Goal: Task Accomplishment & Management: Use online tool/utility

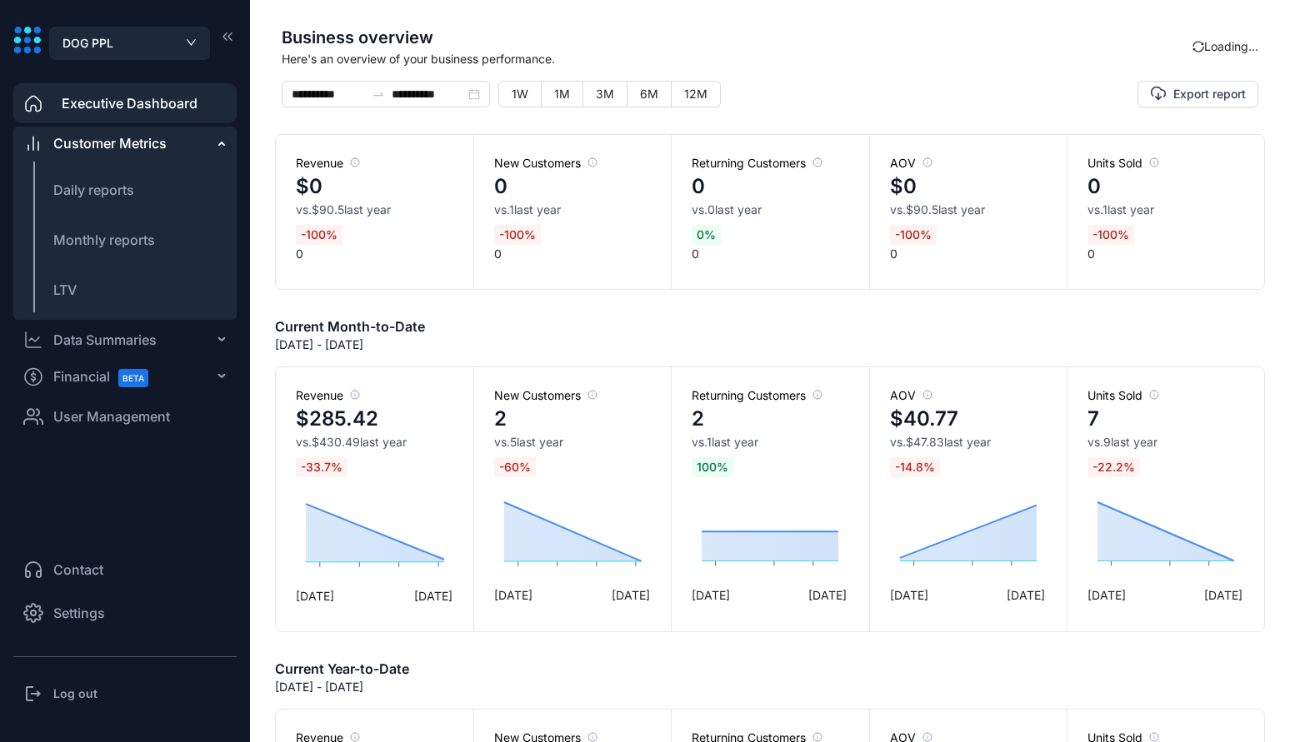
click at [103, 429] on li "User Management" at bounding box center [124, 417] width 223 height 40
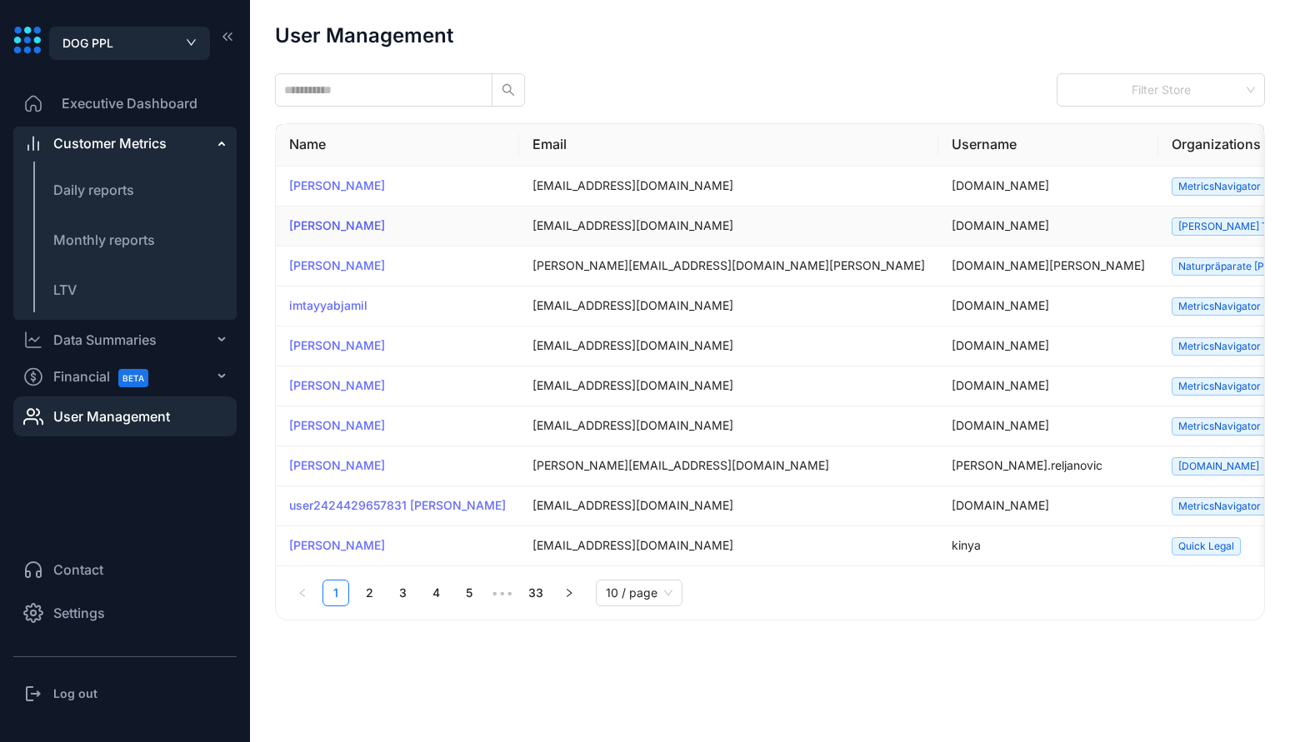
click at [328, 219] on link "[PERSON_NAME]" at bounding box center [337, 225] width 96 height 14
